Goal: Task Accomplishment & Management: Manage account settings

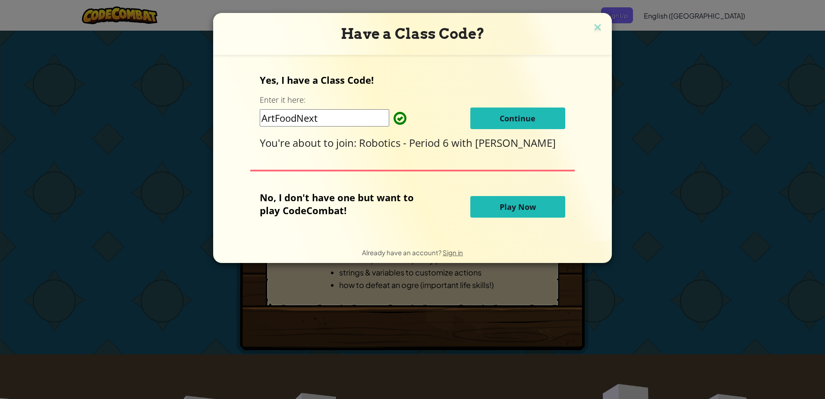
click at [484, 115] on button "Continue" at bounding box center [517, 118] width 95 height 22
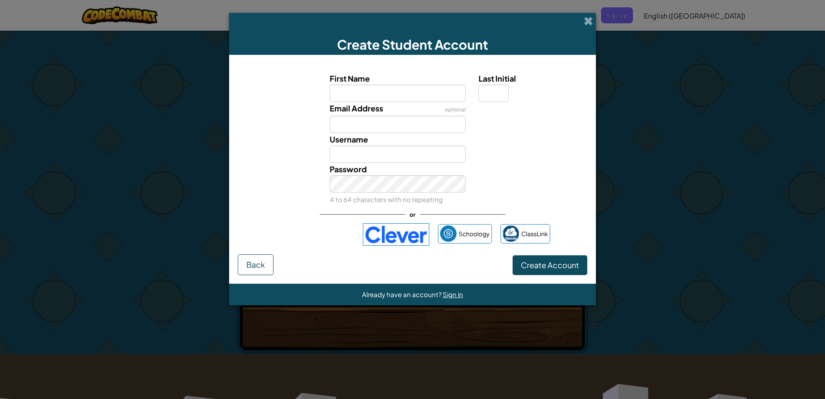
click at [452, 289] on div "Already have an account? Sign in" at bounding box center [412, 294] width 101 height 11
click at [452, 295] on span "Sign in" at bounding box center [453, 294] width 20 height 8
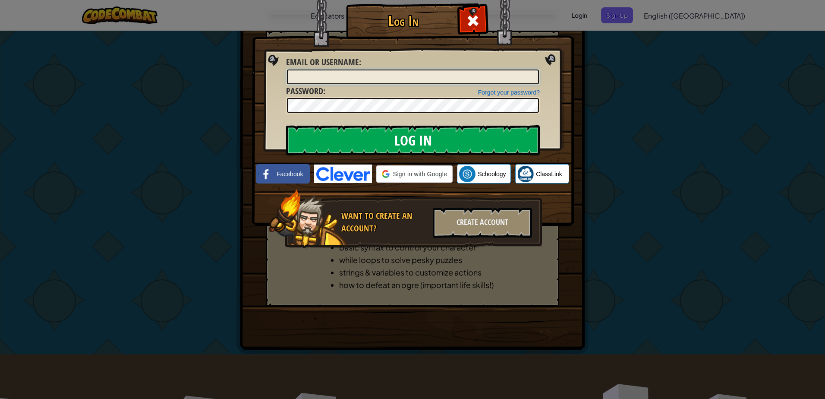
type input "[EMAIL_ADDRESS][DOMAIN_NAME]"
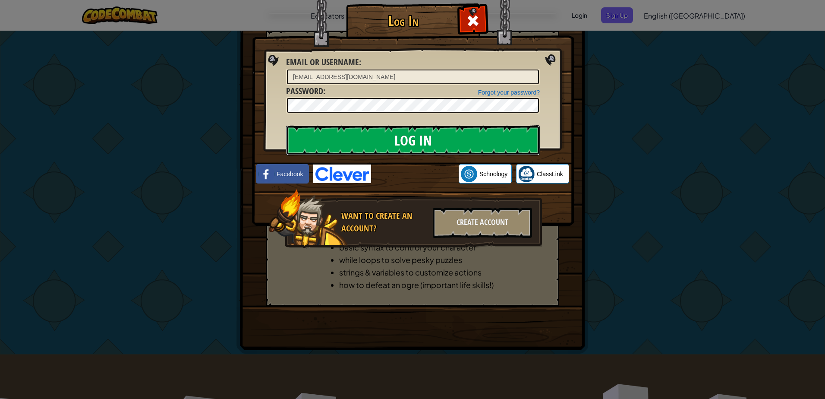
click at [396, 144] on input "Log In" at bounding box center [413, 140] width 254 height 30
click at [394, 142] on input "Log In" at bounding box center [413, 140] width 254 height 30
click at [394, 137] on input "Log In" at bounding box center [413, 140] width 254 height 30
